Goal: Check status: Check status

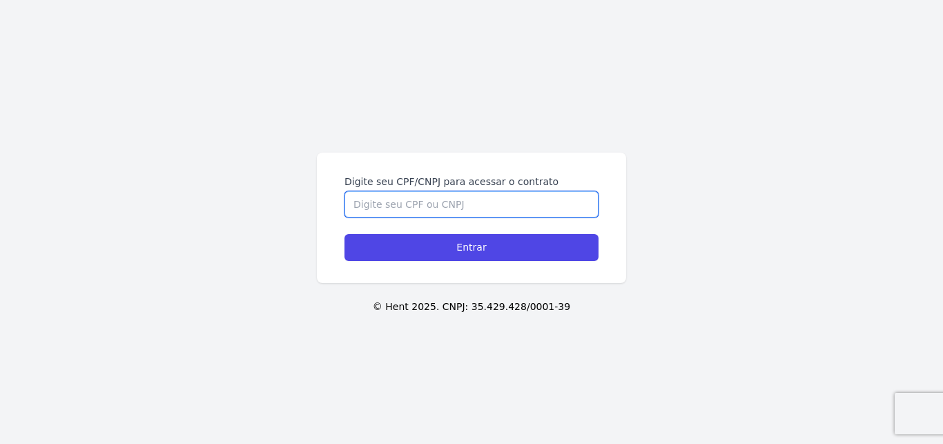
click at [485, 206] on input "Digite seu CPF/CNPJ para acessar o contrato" at bounding box center [472, 204] width 254 height 26
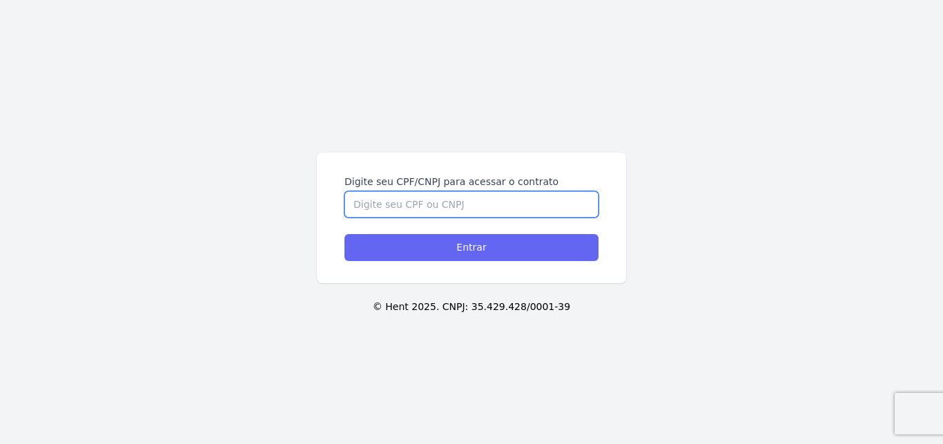
paste input "27.059.487-75"
type input "27.059.487-75"
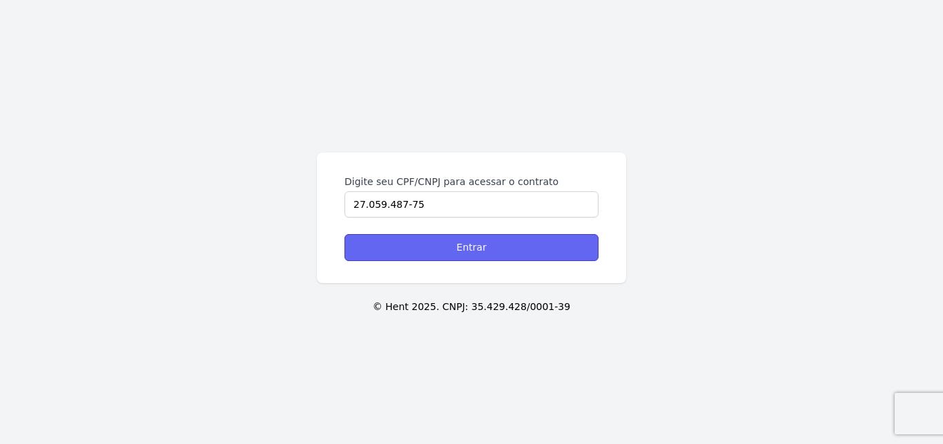
click at [398, 256] on input "Entrar" at bounding box center [472, 247] width 254 height 27
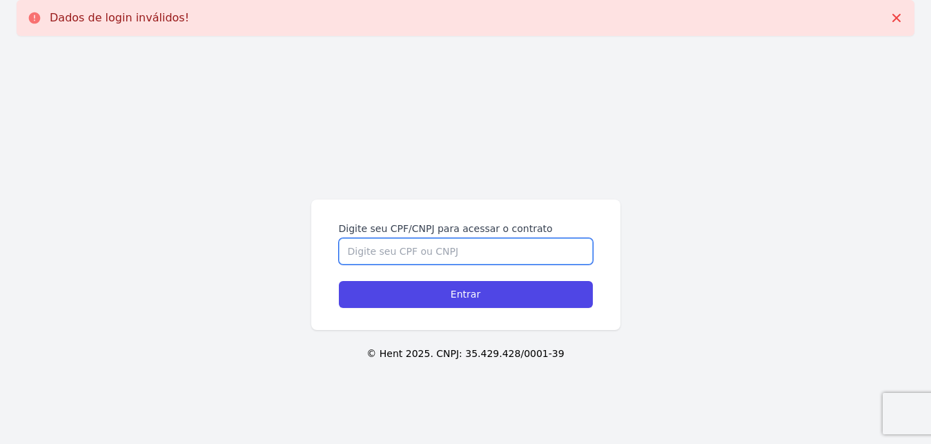
click at [360, 246] on input "Digite seu CPF/CNPJ para acessar o contrato" at bounding box center [466, 251] width 254 height 26
paste input "27.059.487-75"
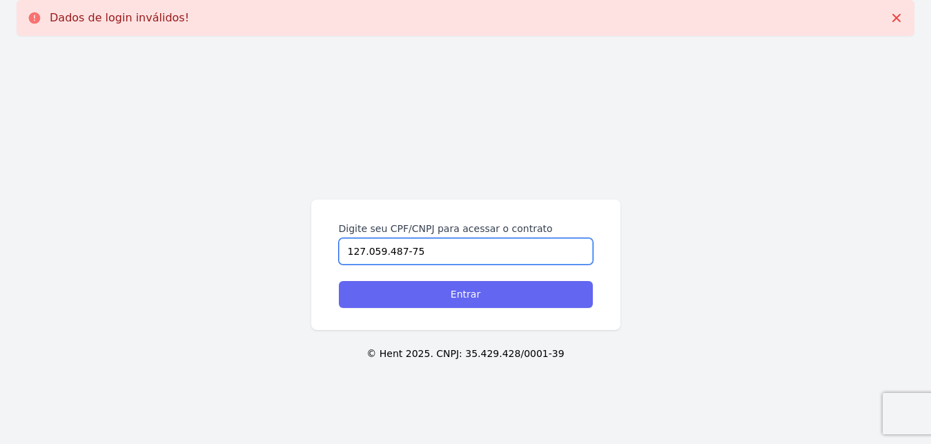
type input "127.059.487-75"
click at [387, 291] on input "Entrar" at bounding box center [466, 294] width 254 height 27
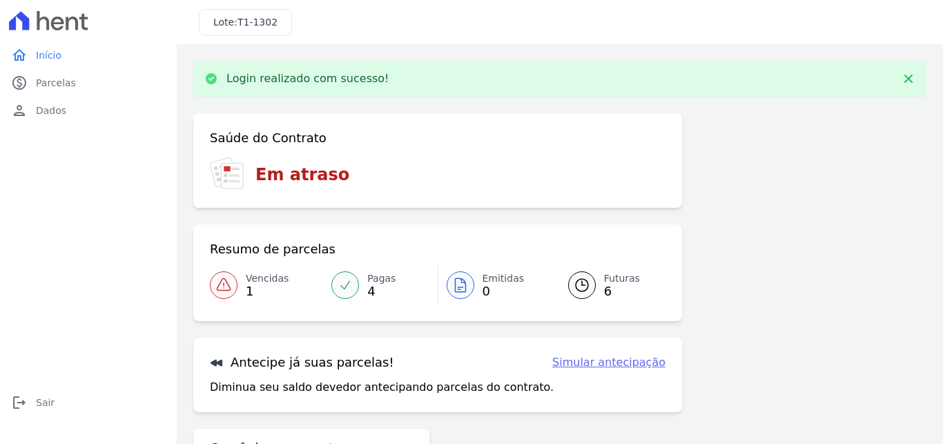
click at [367, 286] on span "4" at bounding box center [381, 291] width 28 height 11
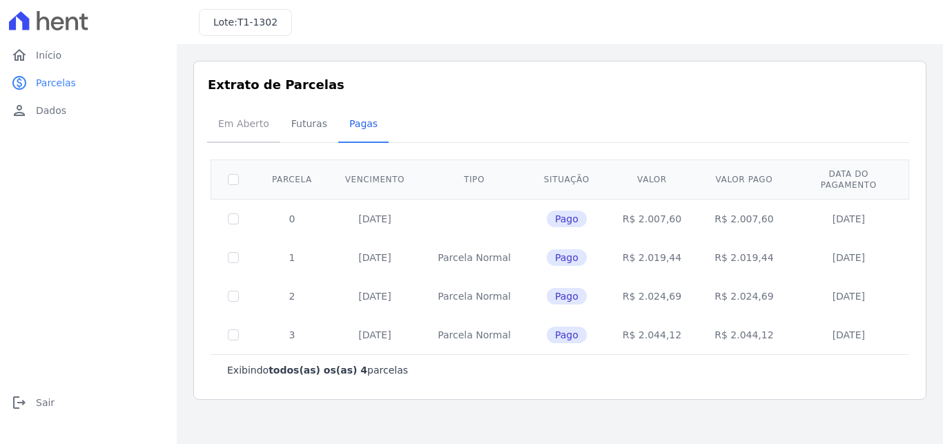
click at [243, 124] on span "Em Aberto" at bounding box center [244, 124] width 68 height 28
